Goal: Information Seeking & Learning: Find specific fact

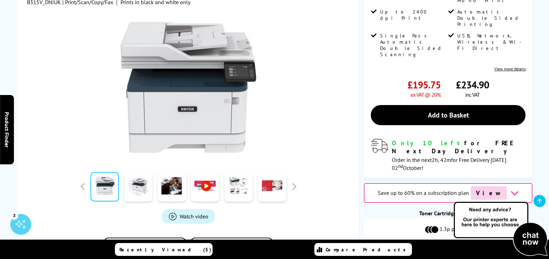
scroll to position [208, 0]
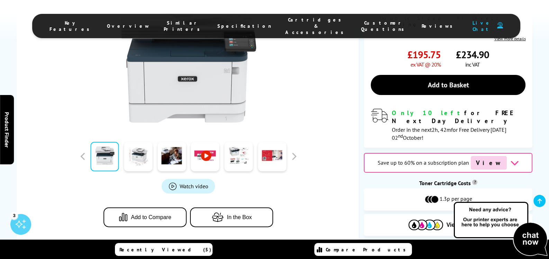
click at [238, 24] on span "Specification" at bounding box center [245, 26] width 54 height 6
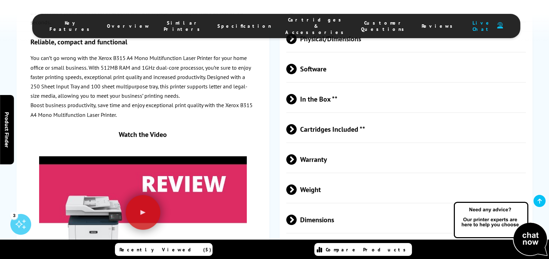
scroll to position [1975, 0]
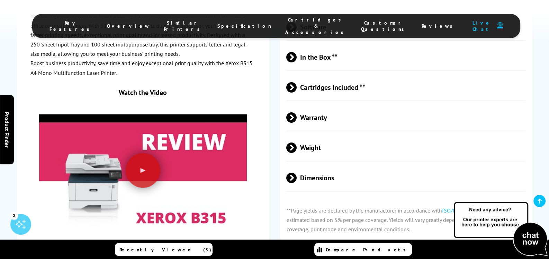
click at [313, 139] on span "Weight" at bounding box center [406, 148] width 240 height 26
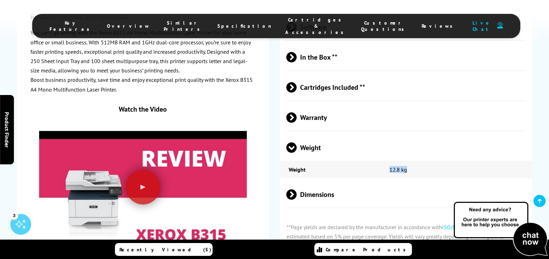
drag, startPoint x: 407, startPoint y: 162, endPoint x: 386, endPoint y: 163, distance: 21.5
click at [386, 163] on td "12.8 kg" at bounding box center [456, 169] width 151 height 17
copy td "12.8 kg"
